Goal: Information Seeking & Learning: Learn about a topic

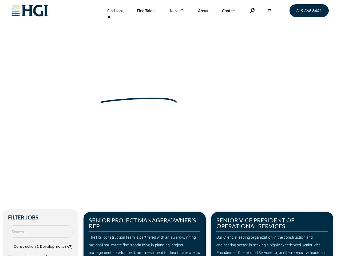
click at [168, 128] on div "Make Your Next Move Home » Jobs" at bounding box center [169, 113] width 304 height 226
click at [252, 10] on link at bounding box center [252, 10] width 5 height 5
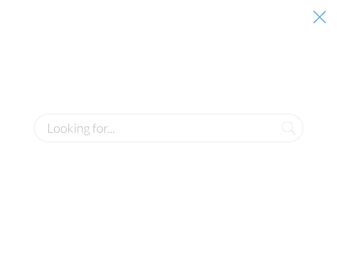
click at [145, 234] on div "The HGI construction team is partnered with an award-winning national real esta…" at bounding box center [145, 253] width 112 height 38
click at [272, 234] on div at bounding box center [169, 128] width 336 height 256
